Goal: Information Seeking & Learning: Learn about a topic

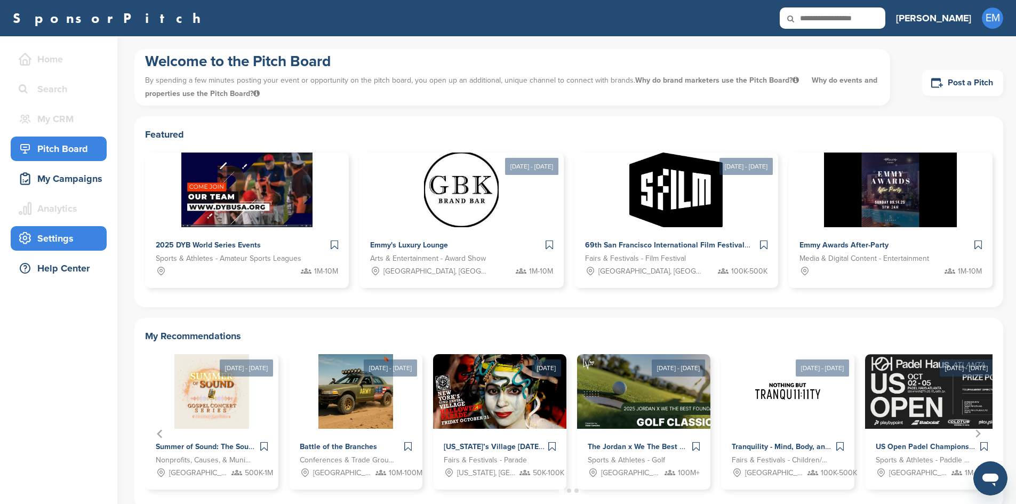
click at [49, 236] on div "Settings" at bounding box center [61, 238] width 91 height 19
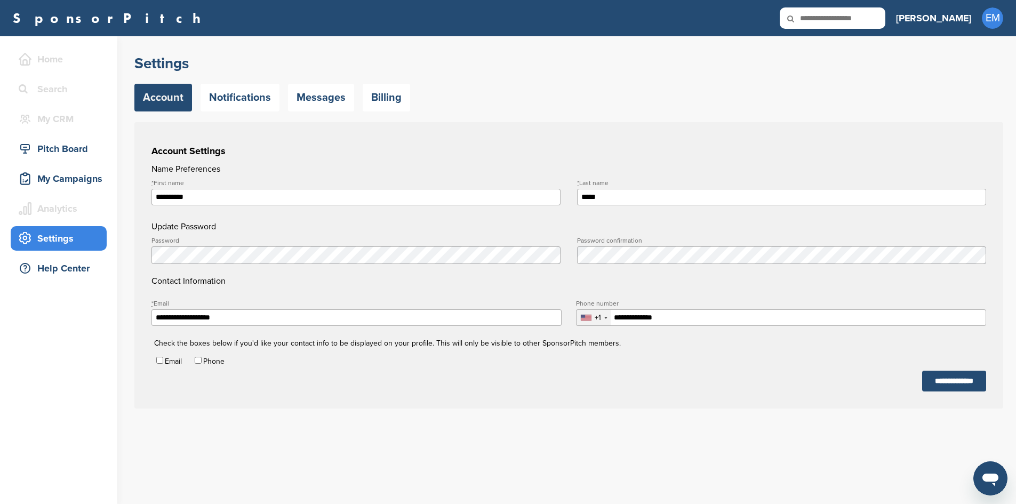
click at [964, 20] on h3 "[PERSON_NAME]" at bounding box center [933, 18] width 75 height 15
click at [56, 176] on div "My Campaigns" at bounding box center [61, 178] width 91 height 19
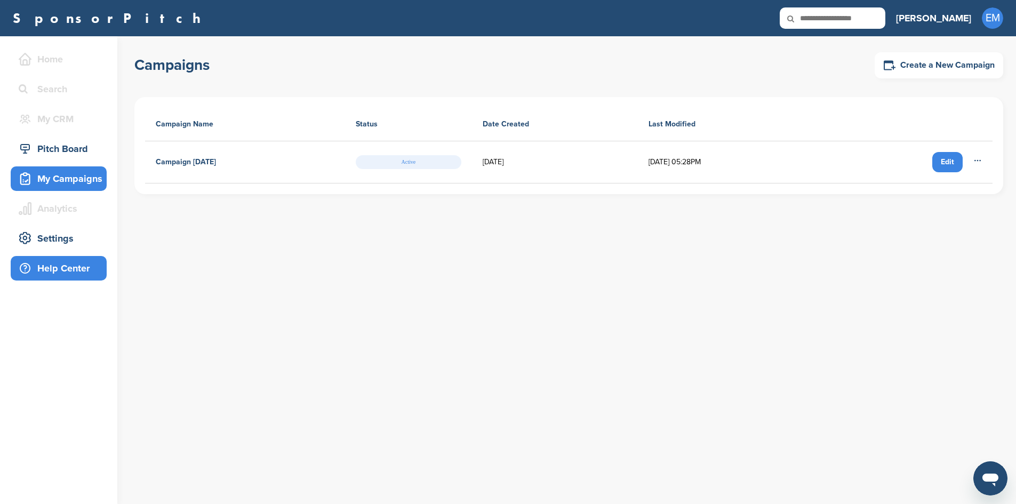
click at [54, 267] on div "Help Center" at bounding box center [61, 268] width 91 height 19
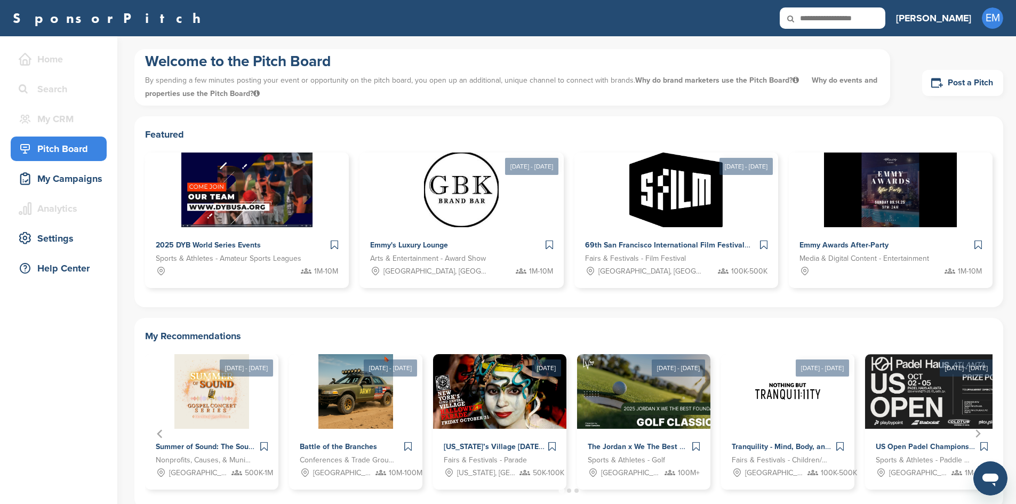
click at [864, 18] on input "text" at bounding box center [833, 17] width 106 height 21
type input "**********"
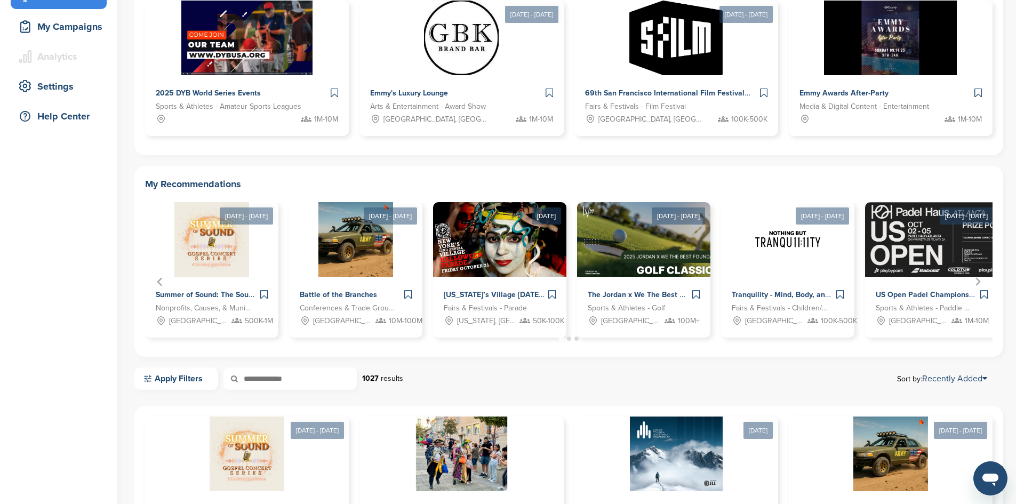
scroll to position [160, 0]
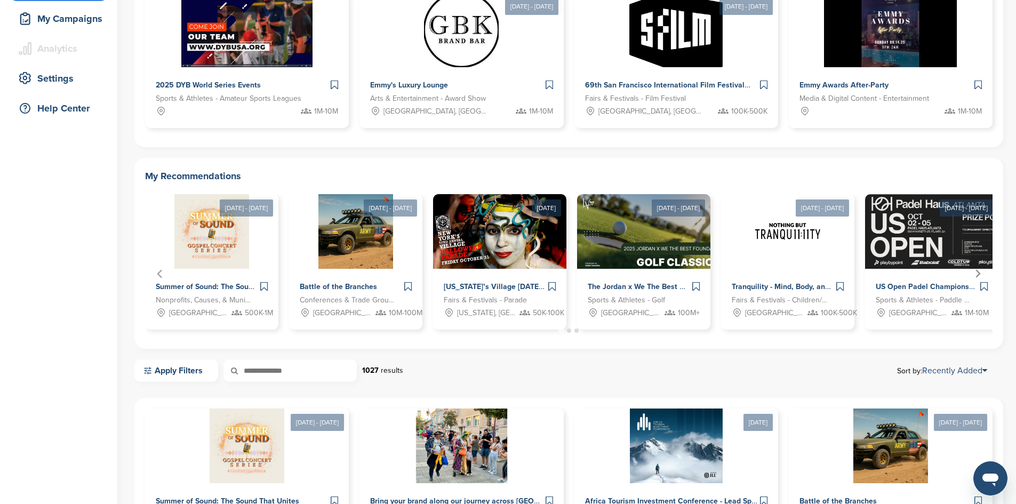
click at [978, 273] on icon "Next slide" at bounding box center [978, 273] width 9 height 9
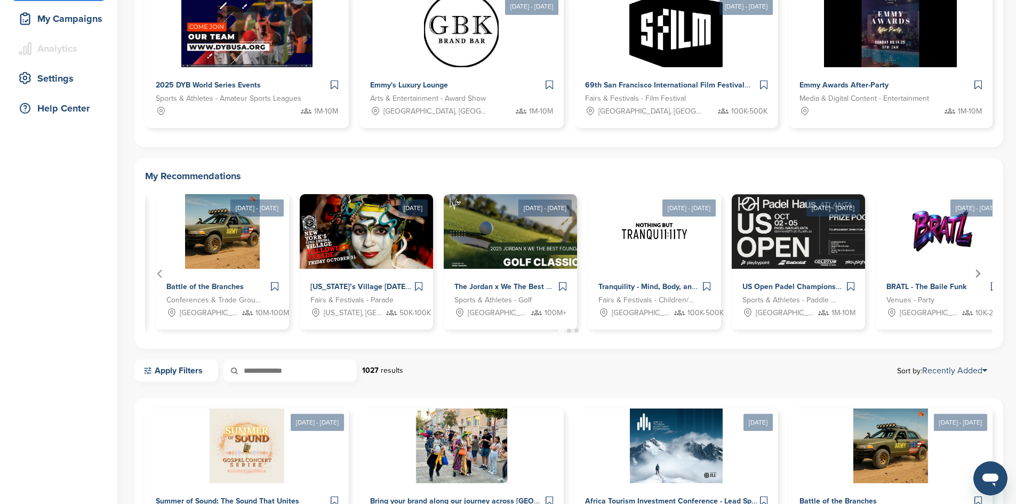
click at [978, 273] on icon "Next slide" at bounding box center [978, 273] width 9 height 9
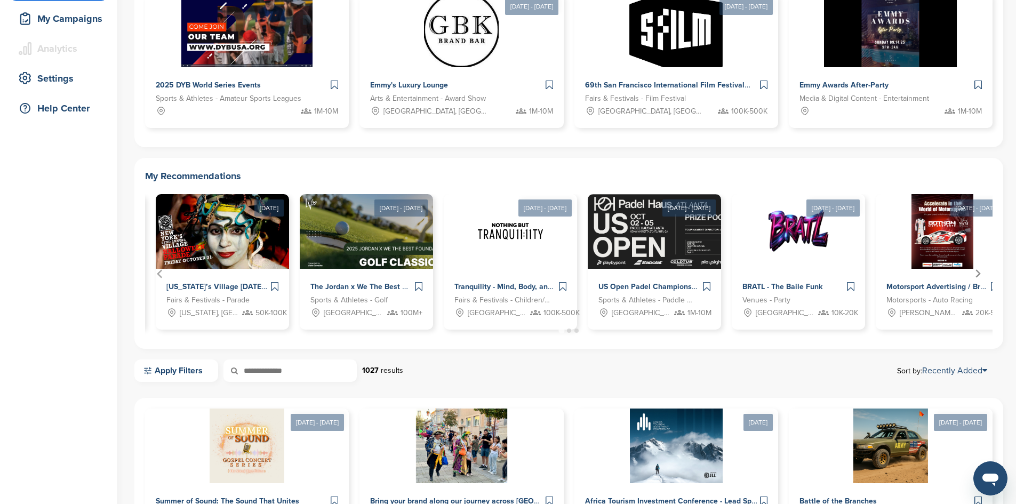
click at [978, 273] on icon "Next slide" at bounding box center [978, 273] width 9 height 9
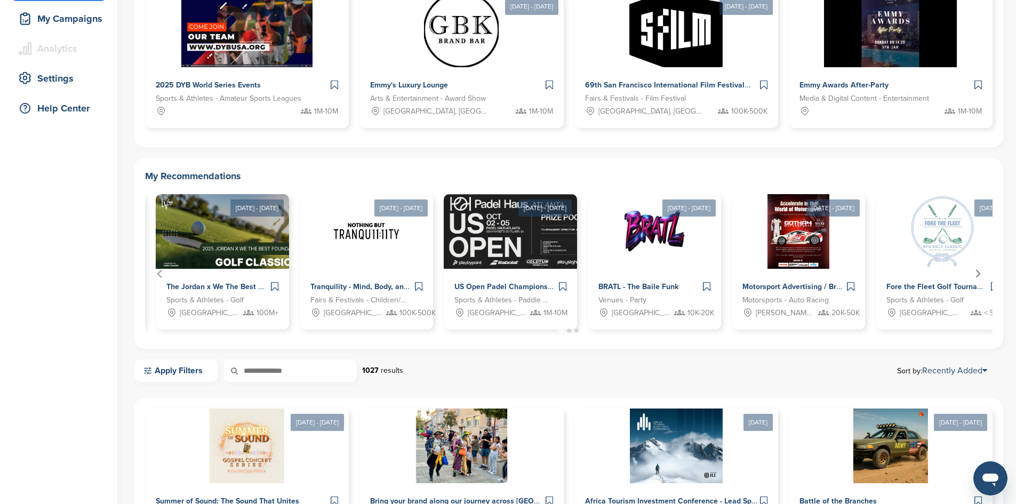
click at [978, 273] on icon "Next slide" at bounding box center [978, 273] width 9 height 9
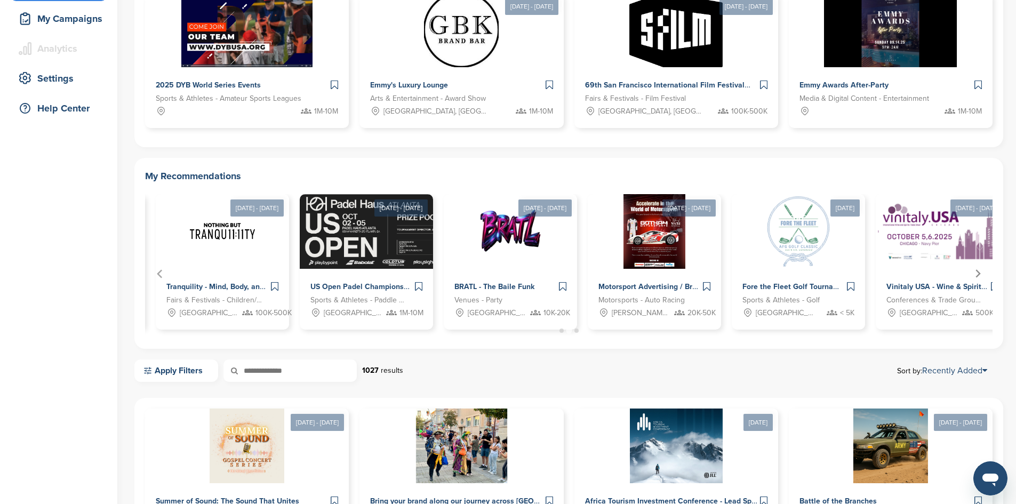
click at [978, 273] on icon "Next slide" at bounding box center [978, 273] width 9 height 9
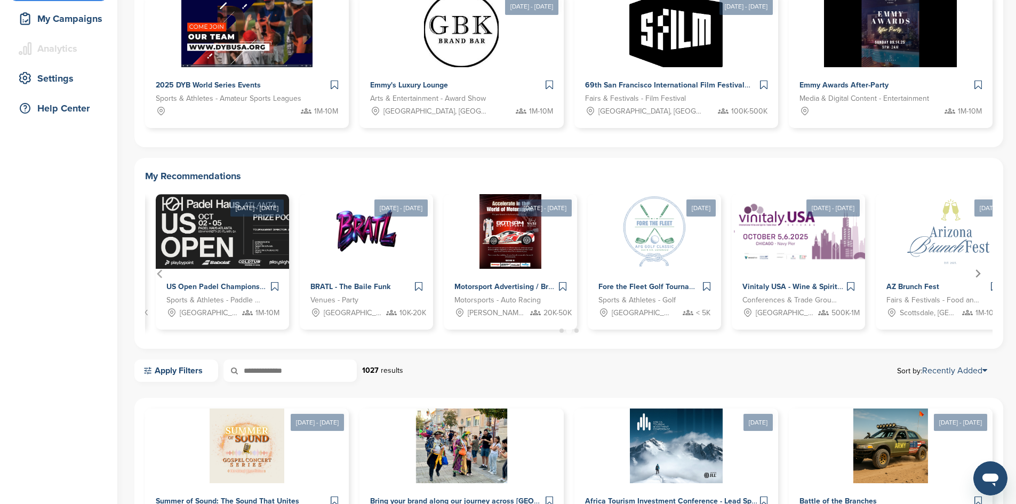
click at [978, 273] on icon "Next slide" at bounding box center [978, 273] width 9 height 9
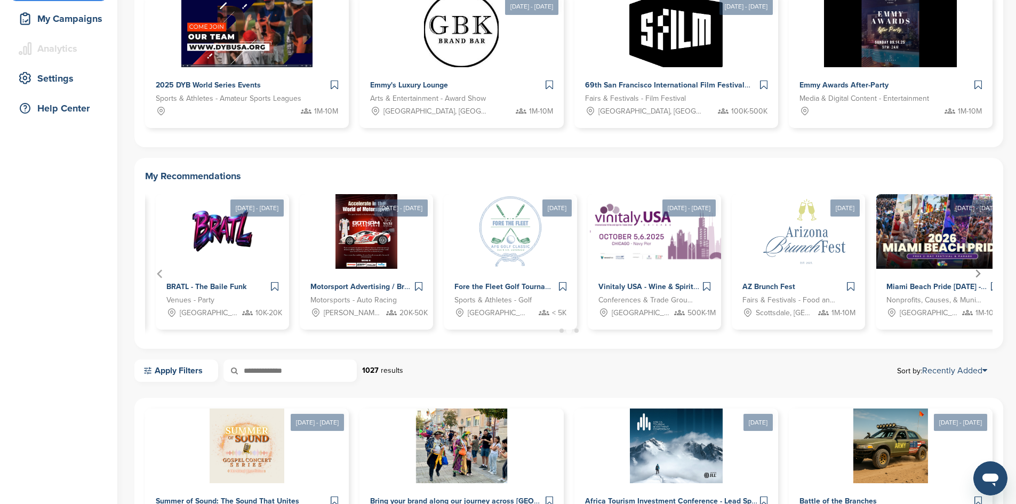
click at [978, 273] on icon "Next slide" at bounding box center [978, 273] width 9 height 9
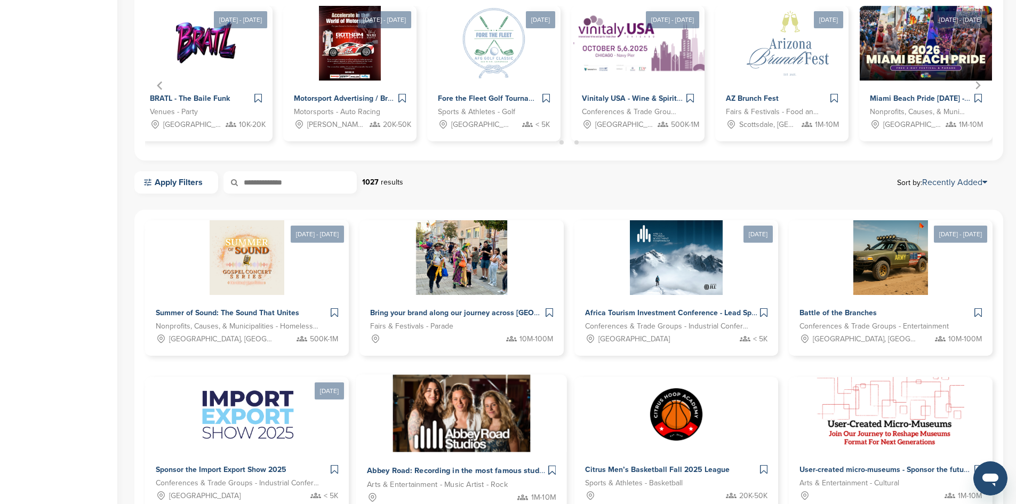
scroll to position [373, 0]
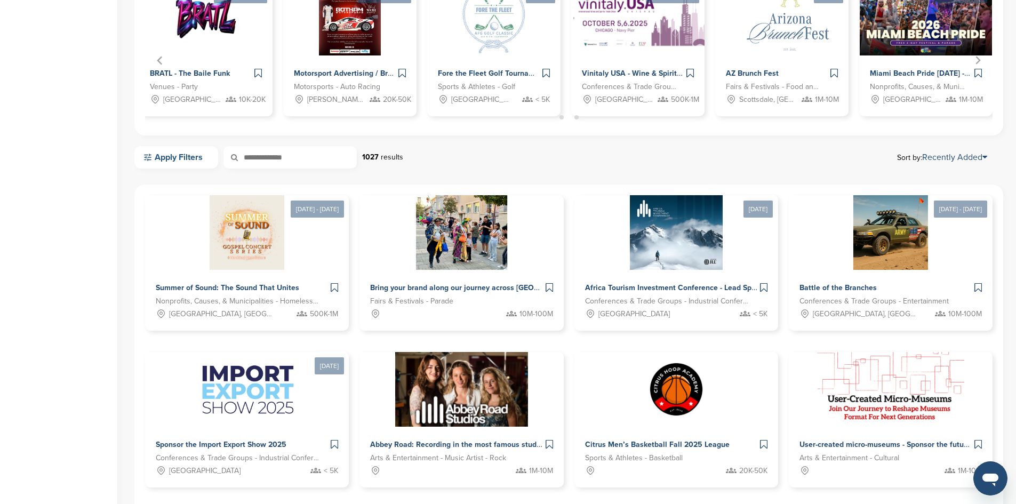
click at [184, 152] on link "Apply Filters" at bounding box center [176, 157] width 84 height 22
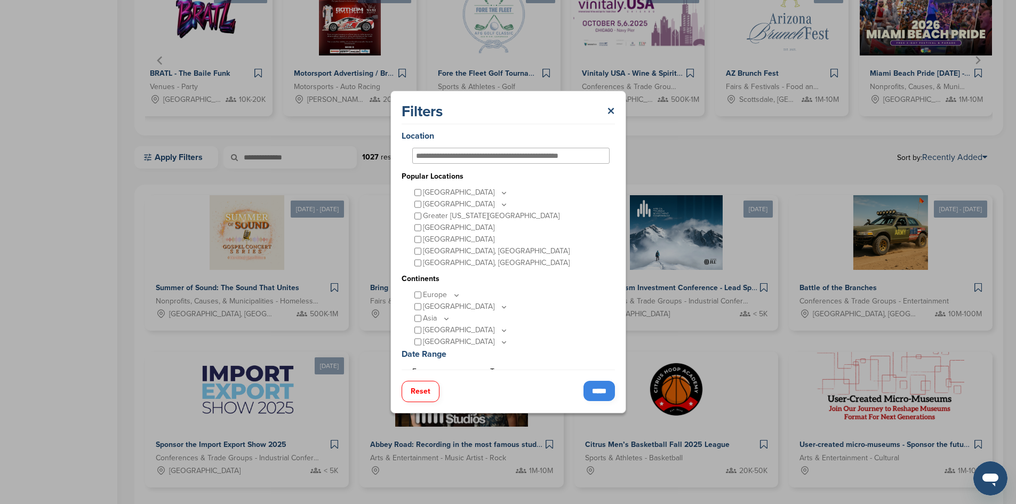
click at [412, 192] on div "United States" at bounding box center [510, 193] width 197 height 12
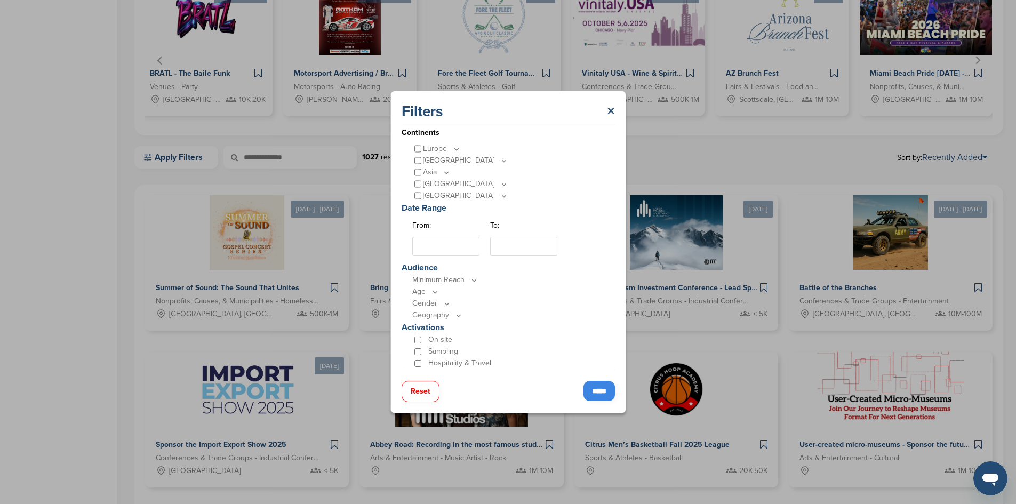
scroll to position [160, 0]
click at [430, 232] on input "From:" at bounding box center [445, 232] width 67 height 19
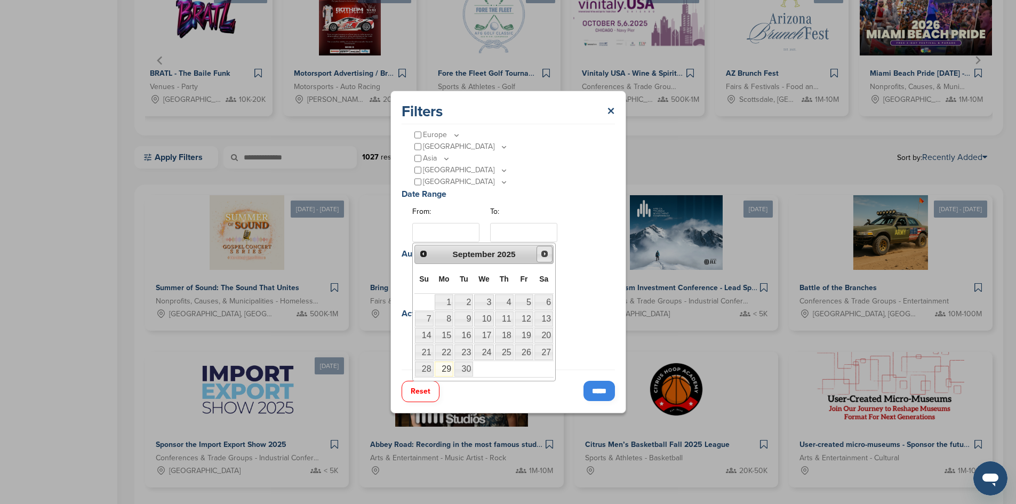
click at [545, 253] on span "Next" at bounding box center [544, 254] width 9 height 9
click at [543, 300] on link "1" at bounding box center [544, 301] width 19 height 15
type input "**********"
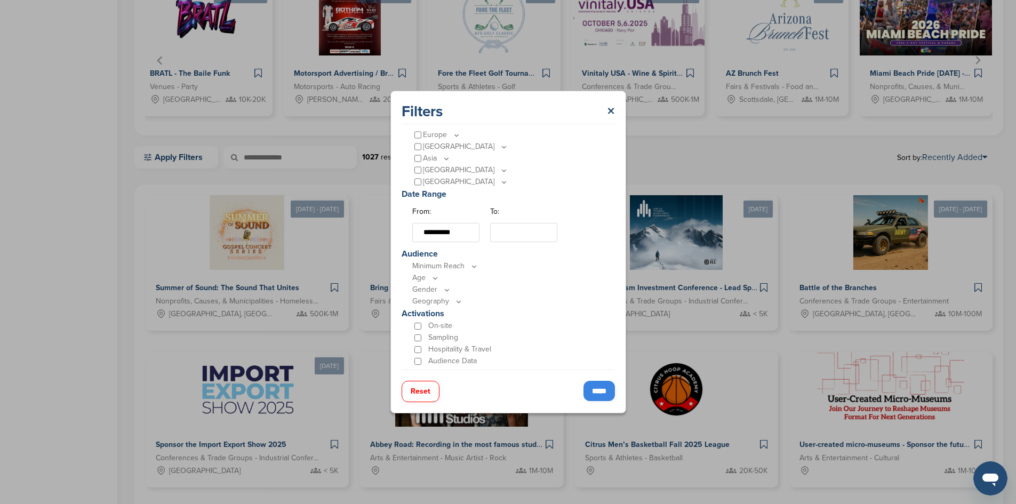
click at [545, 232] on input "To:" at bounding box center [523, 232] width 67 height 19
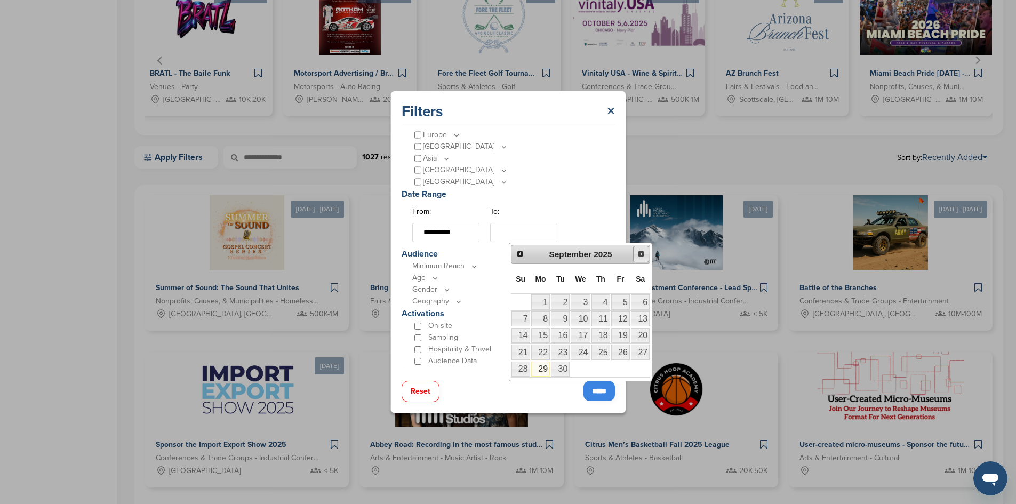
click at [640, 254] on span "Next" at bounding box center [641, 254] width 9 height 9
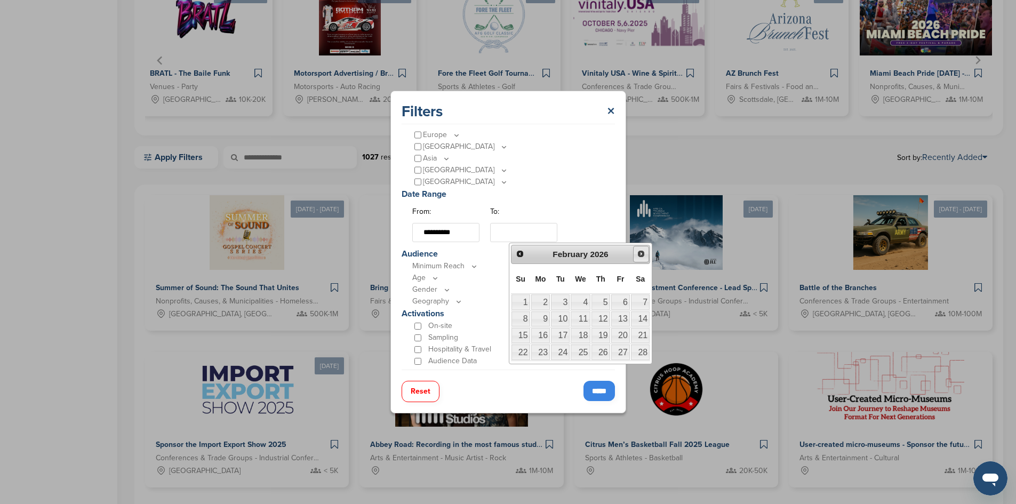
click at [640, 254] on span "Next" at bounding box center [641, 254] width 9 height 9
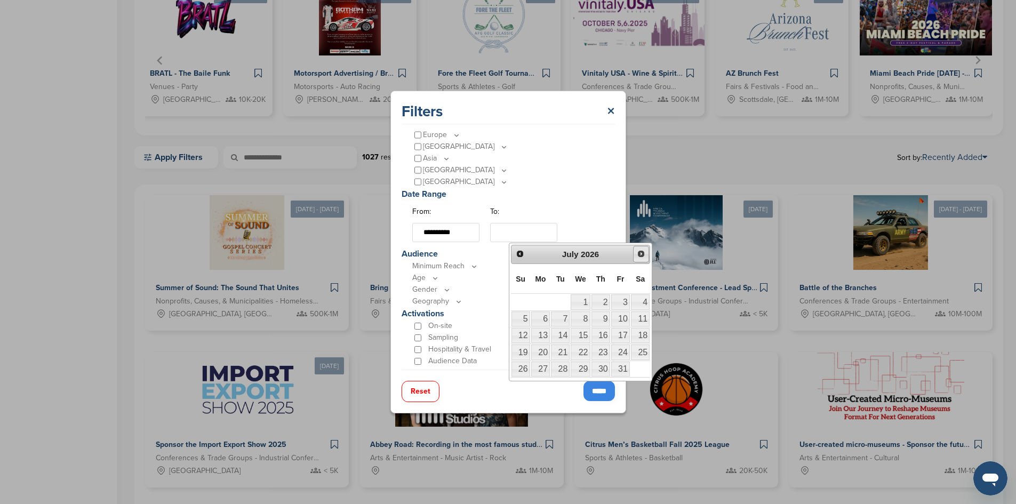
click at [640, 254] on span "Next" at bounding box center [641, 254] width 9 height 9
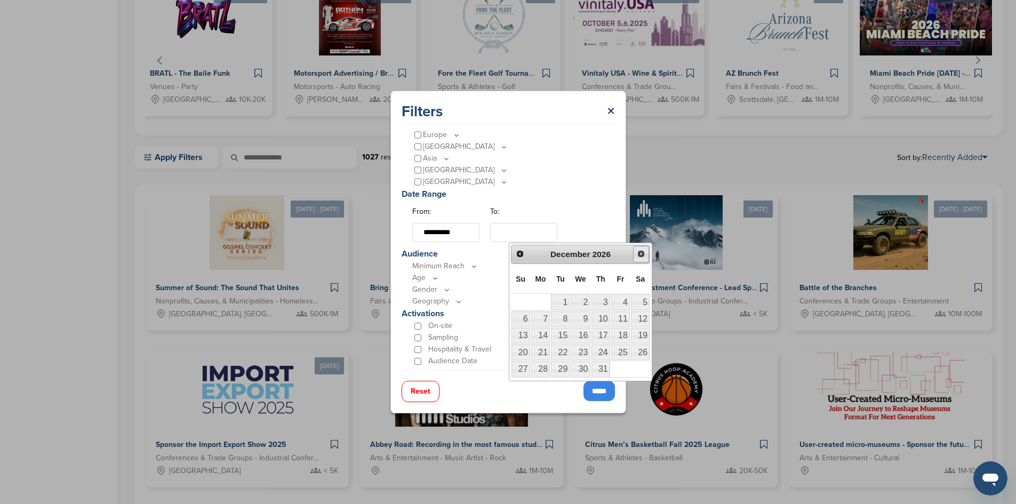
click at [640, 254] on span "Next" at bounding box center [641, 254] width 9 height 9
click at [622, 299] on link "1" at bounding box center [620, 301] width 19 height 15
type input "**********"
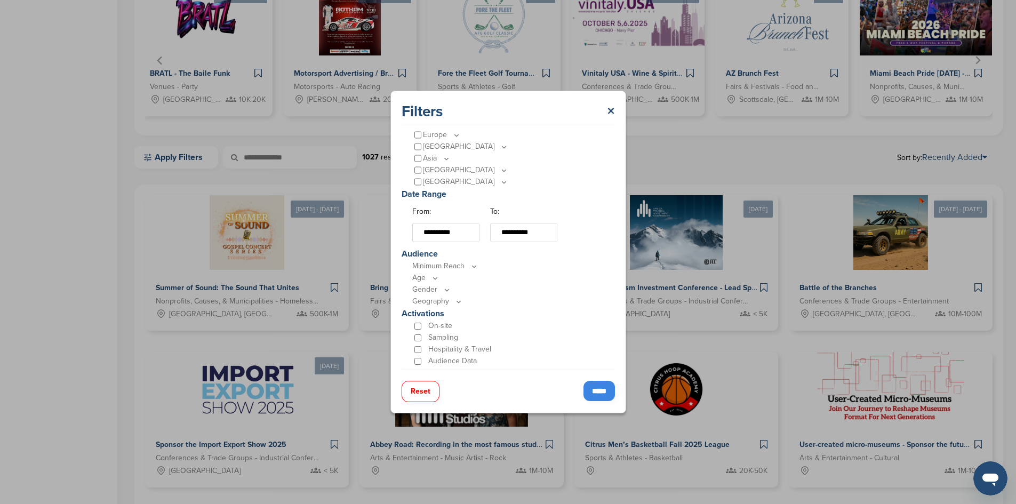
click at [472, 266] on icon at bounding box center [474, 267] width 4 height 2
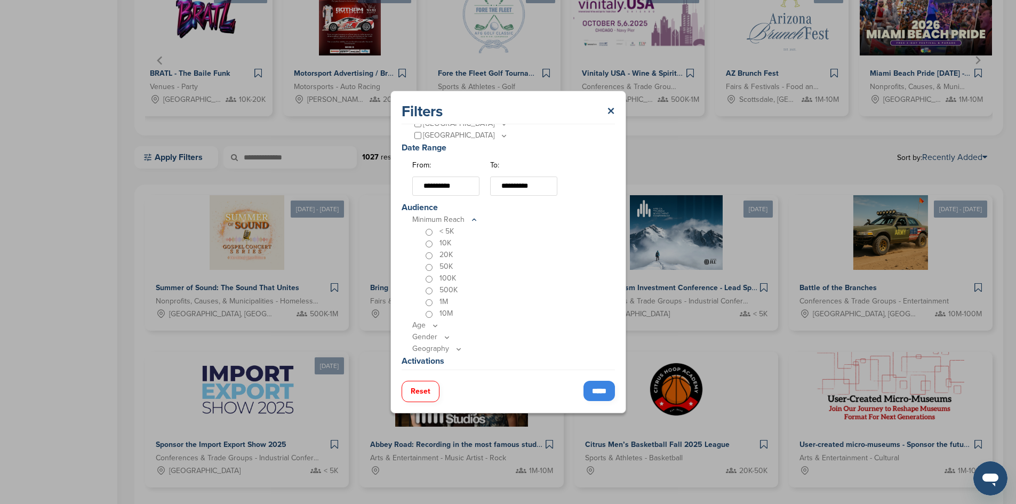
scroll to position [320, 0]
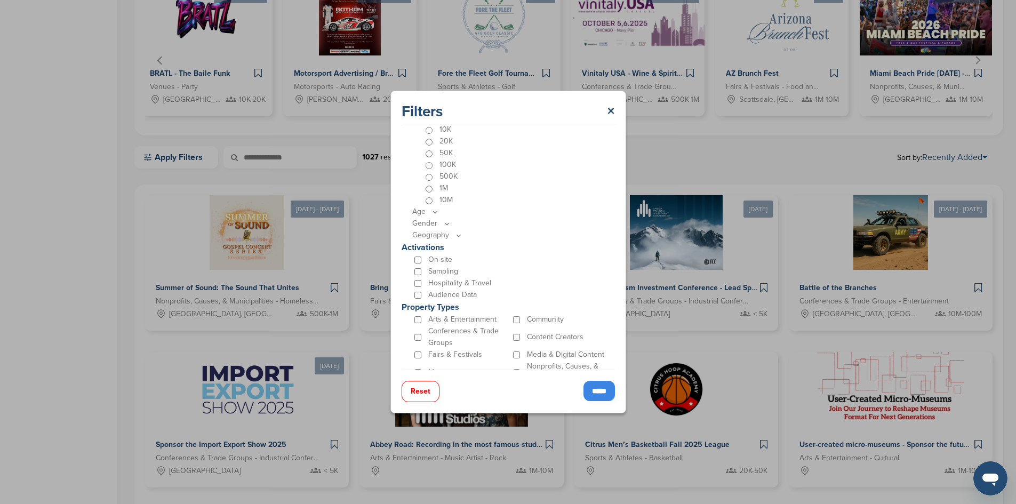
click at [435, 212] on icon at bounding box center [435, 212] width 9 height 9
click at [445, 212] on icon at bounding box center [447, 210] width 9 height 9
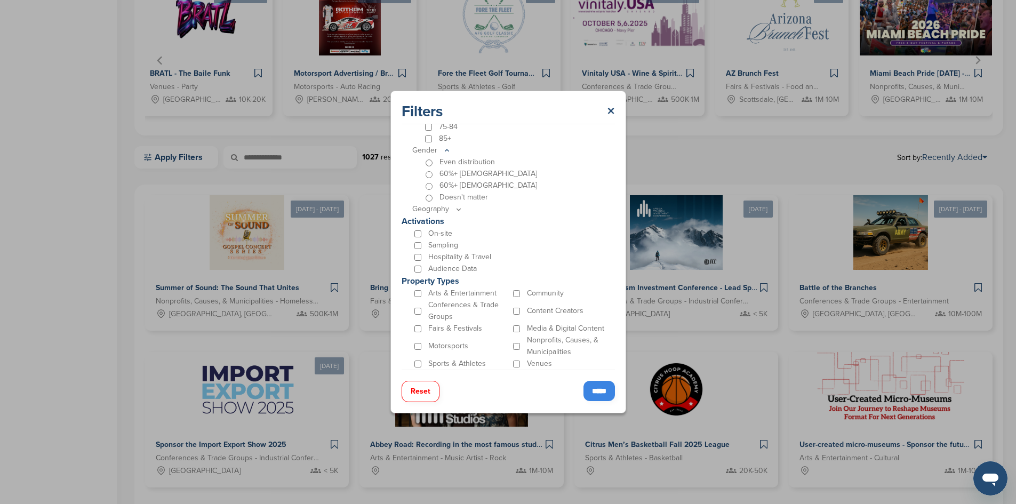
click at [460, 210] on icon at bounding box center [459, 209] width 9 height 9
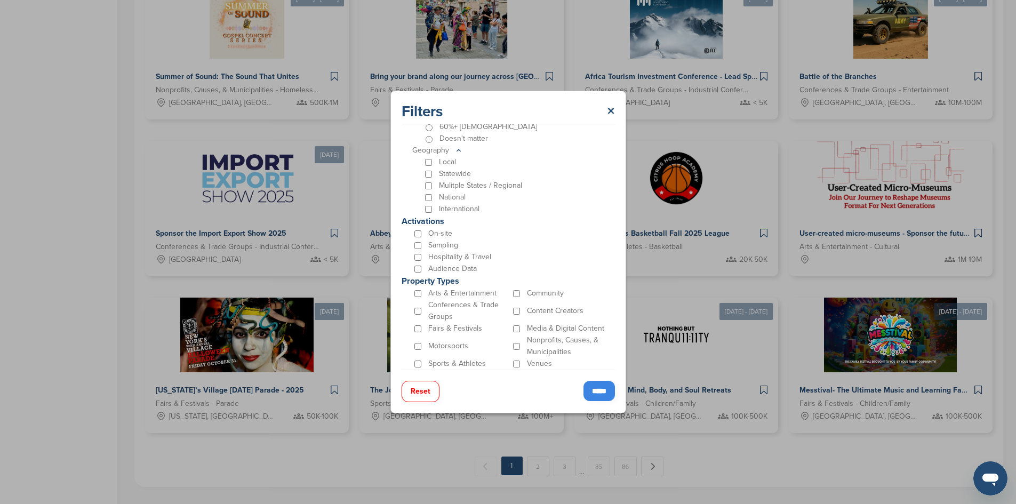
scroll to position [587, 0]
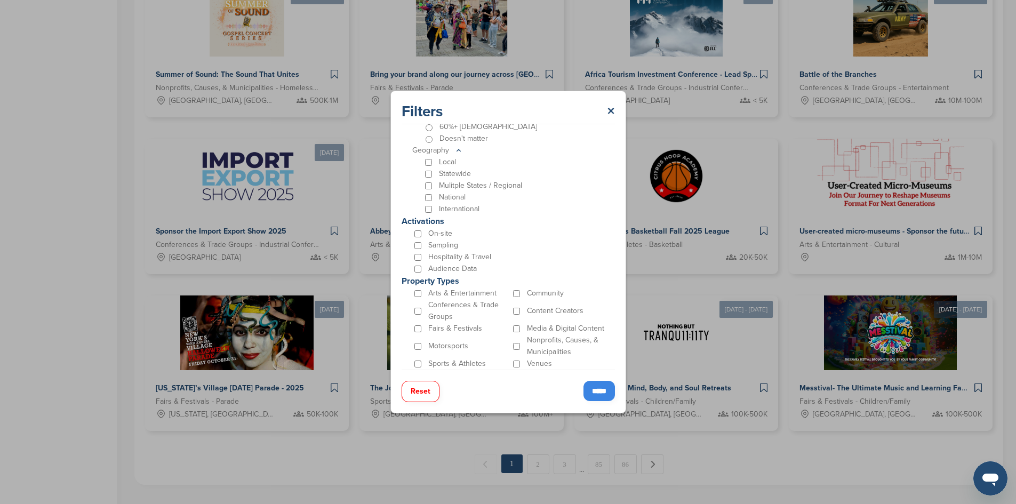
click at [599, 390] on input "*****" at bounding box center [599, 391] width 31 height 20
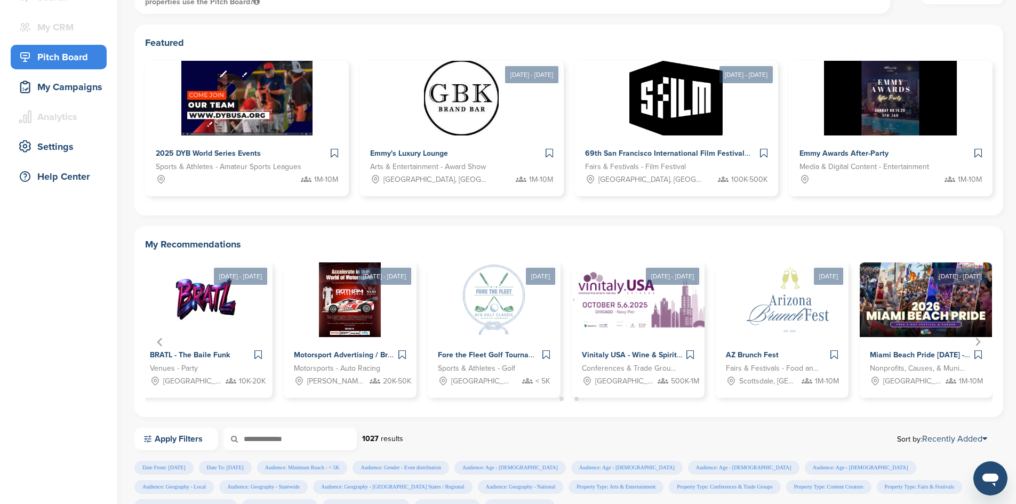
scroll to position [87, 0]
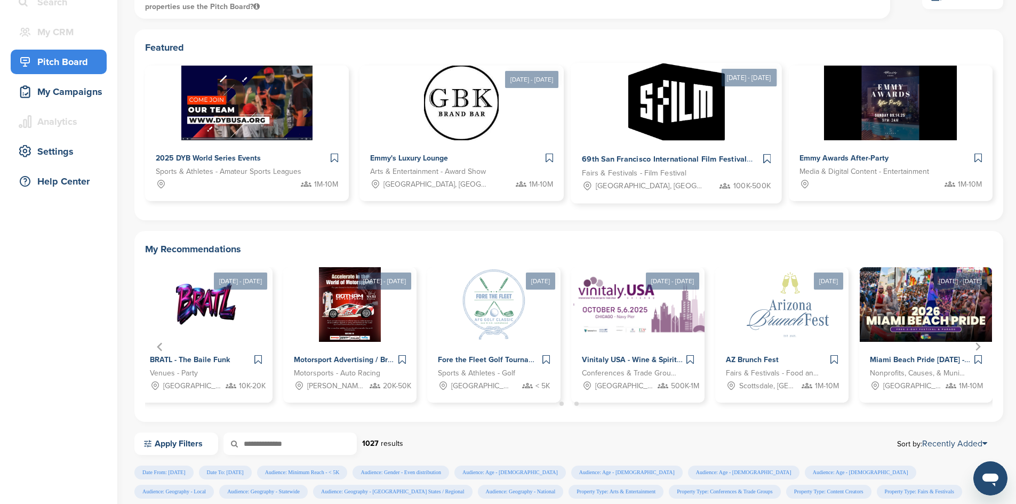
click at [582, 156] on span "69th San Francisco International Film Festival" at bounding box center [664, 160] width 165 height 10
